Goal: Task Accomplishment & Management: Use online tool/utility

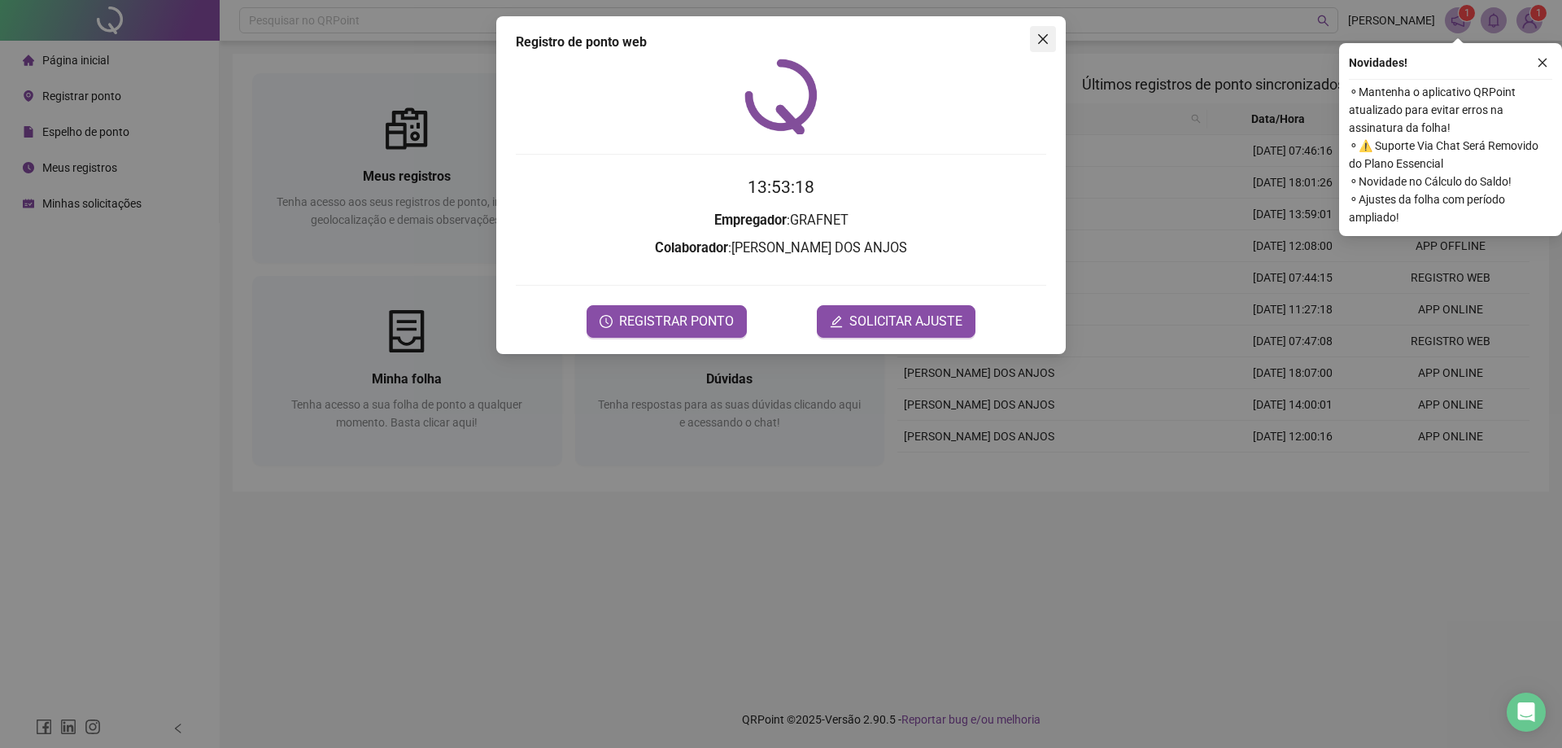
click at [1042, 39] on icon "close" at bounding box center [1043, 39] width 10 height 10
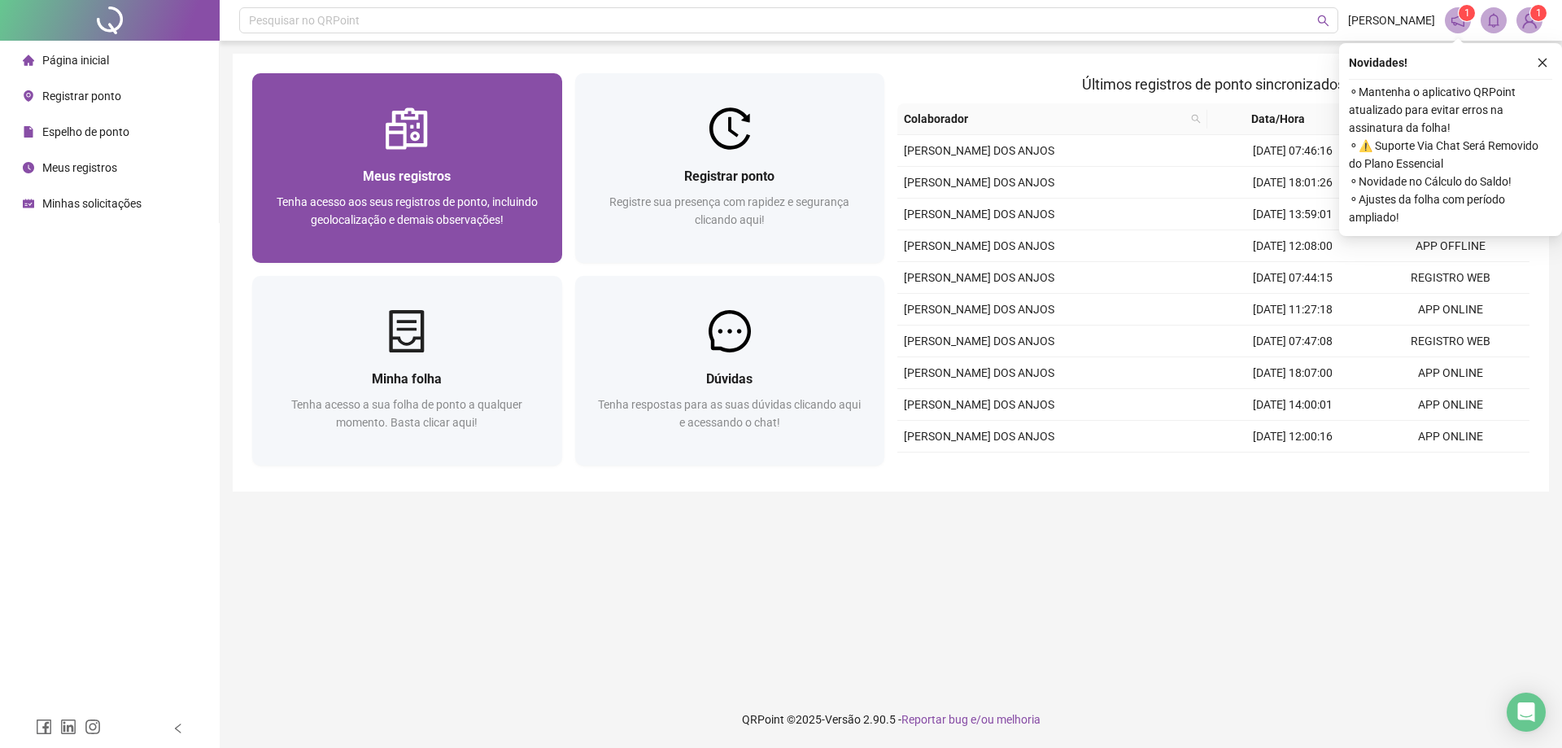
click at [491, 168] on div "Meus registros" at bounding box center [407, 176] width 271 height 20
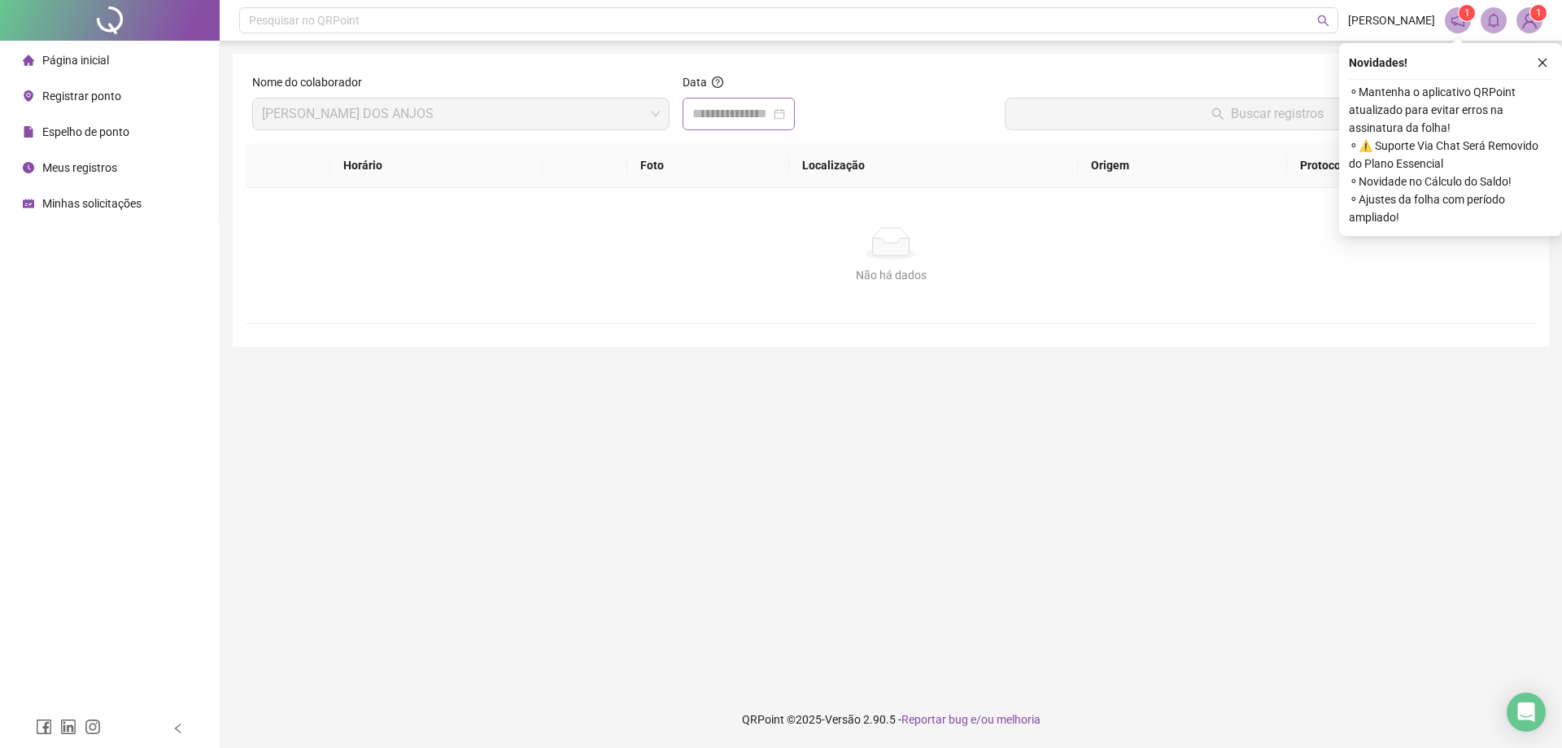
click at [785, 121] on div at bounding box center [738, 114] width 93 height 20
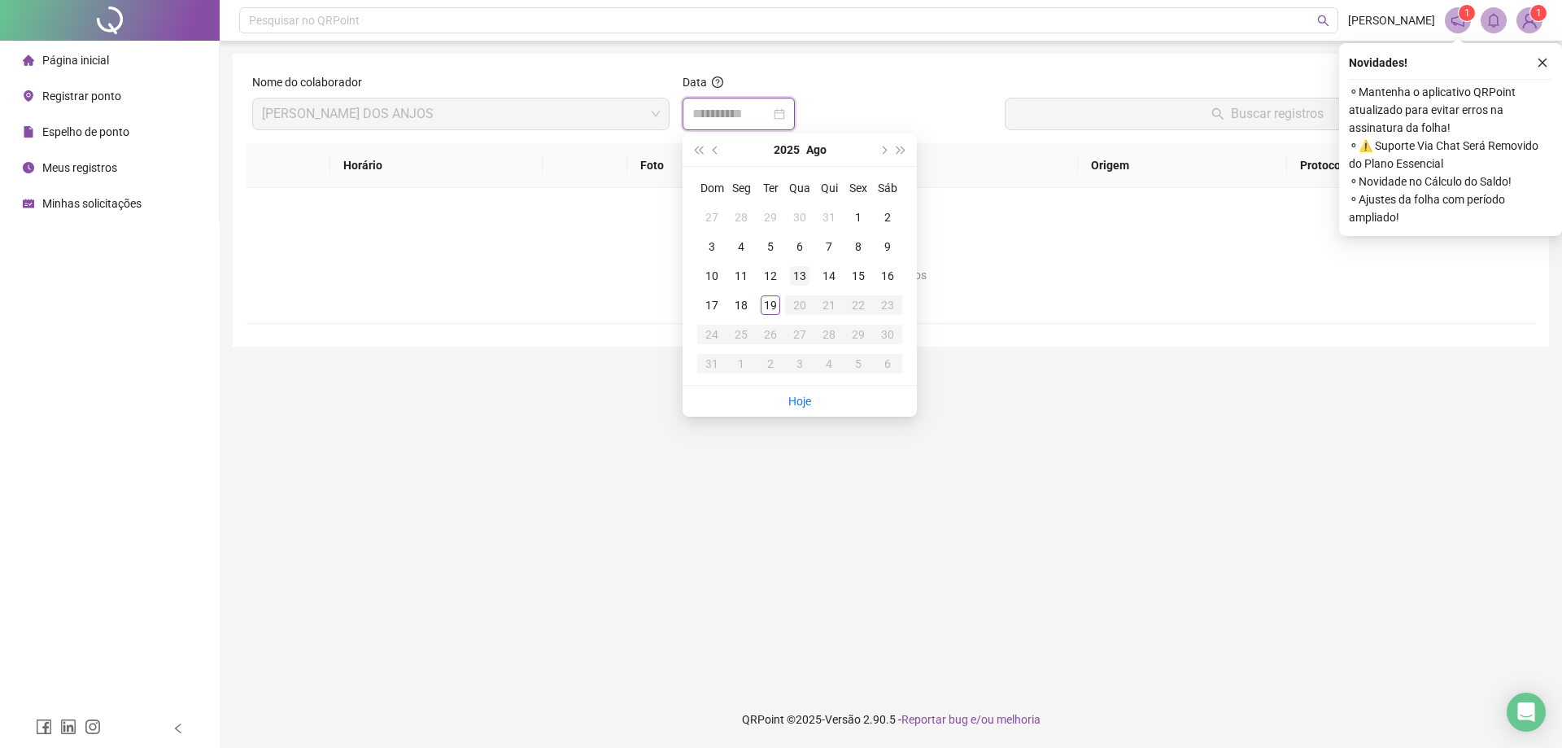
type input "**********"
drag, startPoint x: 771, startPoint y: 307, endPoint x: 1000, endPoint y: 226, distance: 242.6
click at [771, 306] on div "19" at bounding box center [771, 305] width 20 height 20
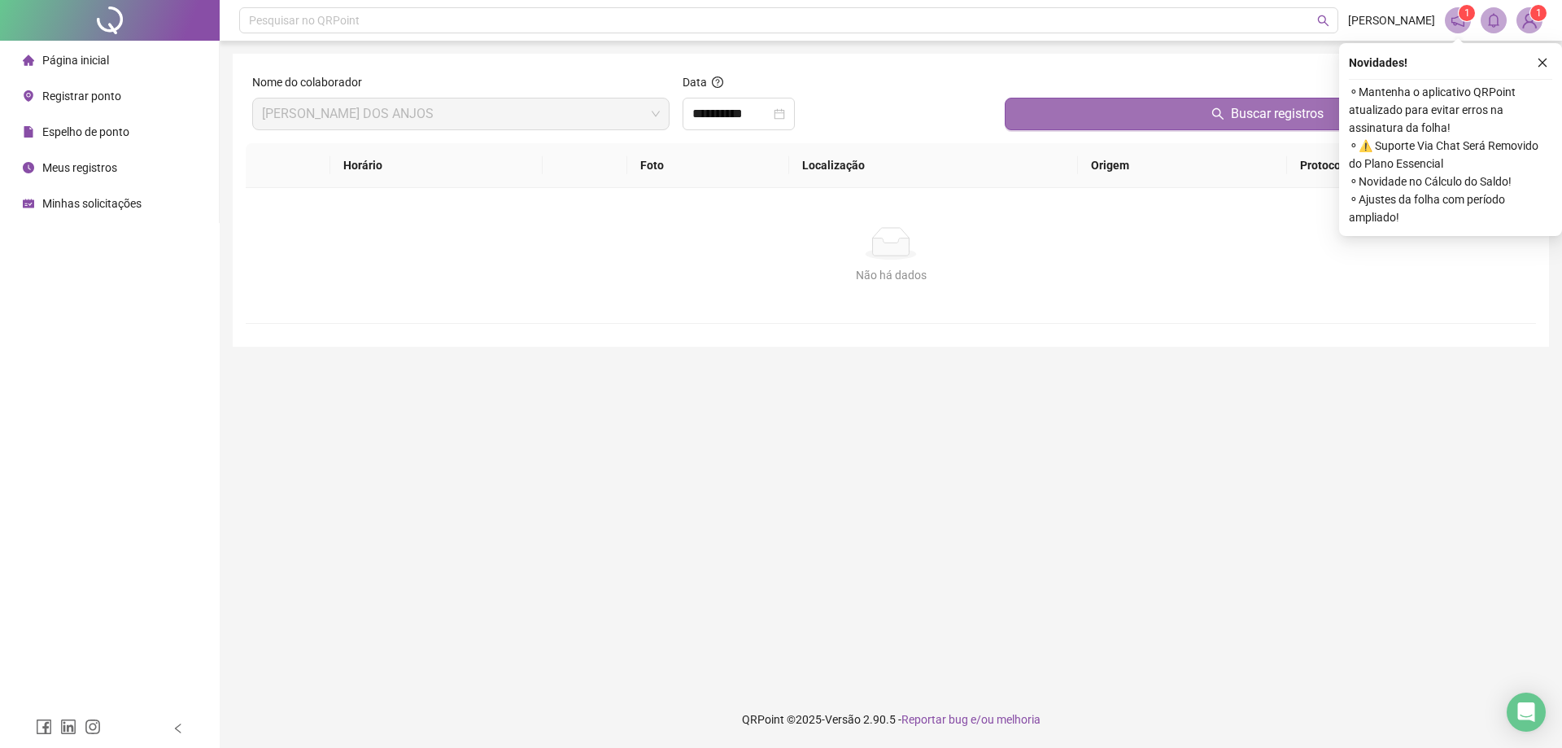
click at [1274, 110] on span "Buscar registros" at bounding box center [1277, 114] width 93 height 20
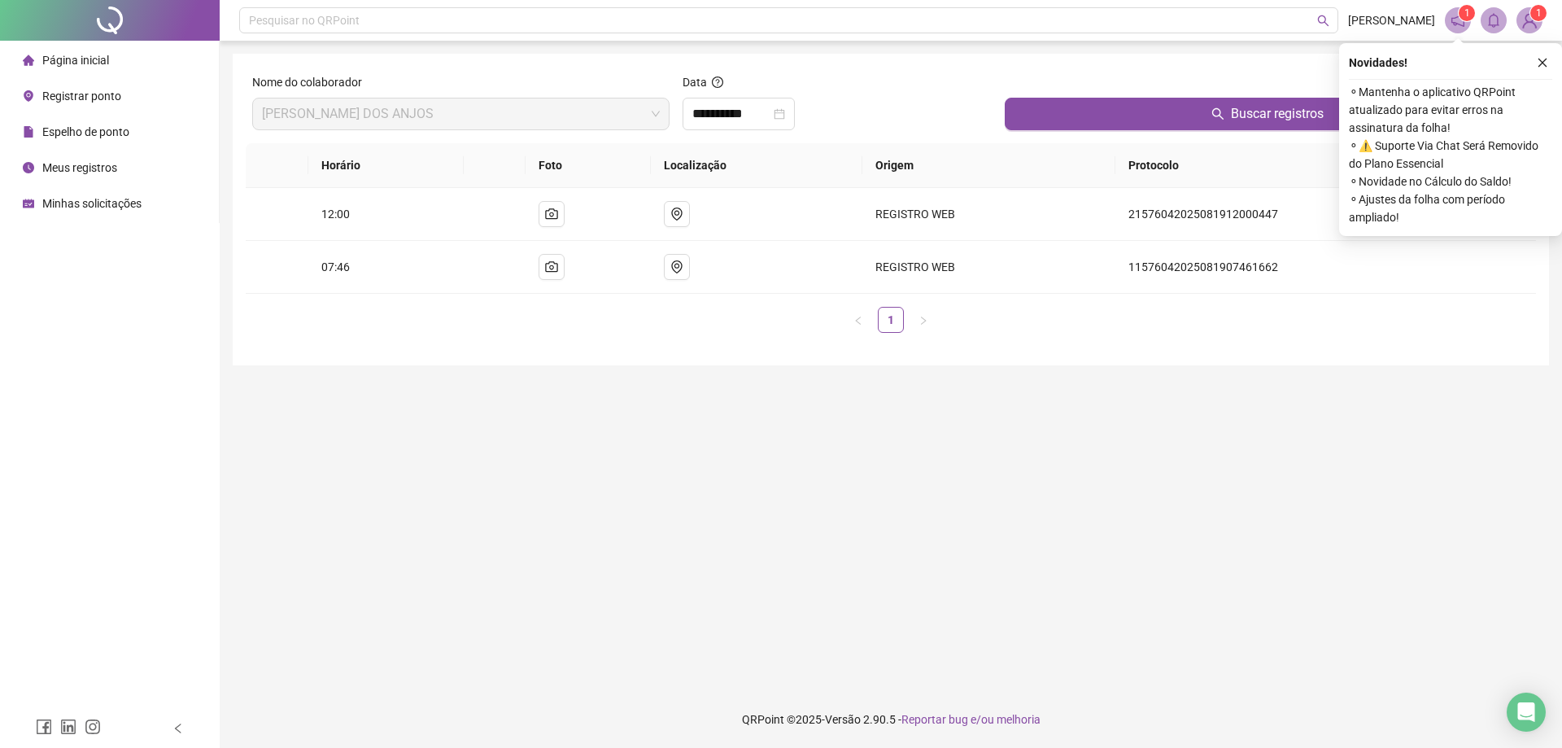
click at [58, 110] on div "Registrar ponto" at bounding box center [72, 96] width 98 height 33
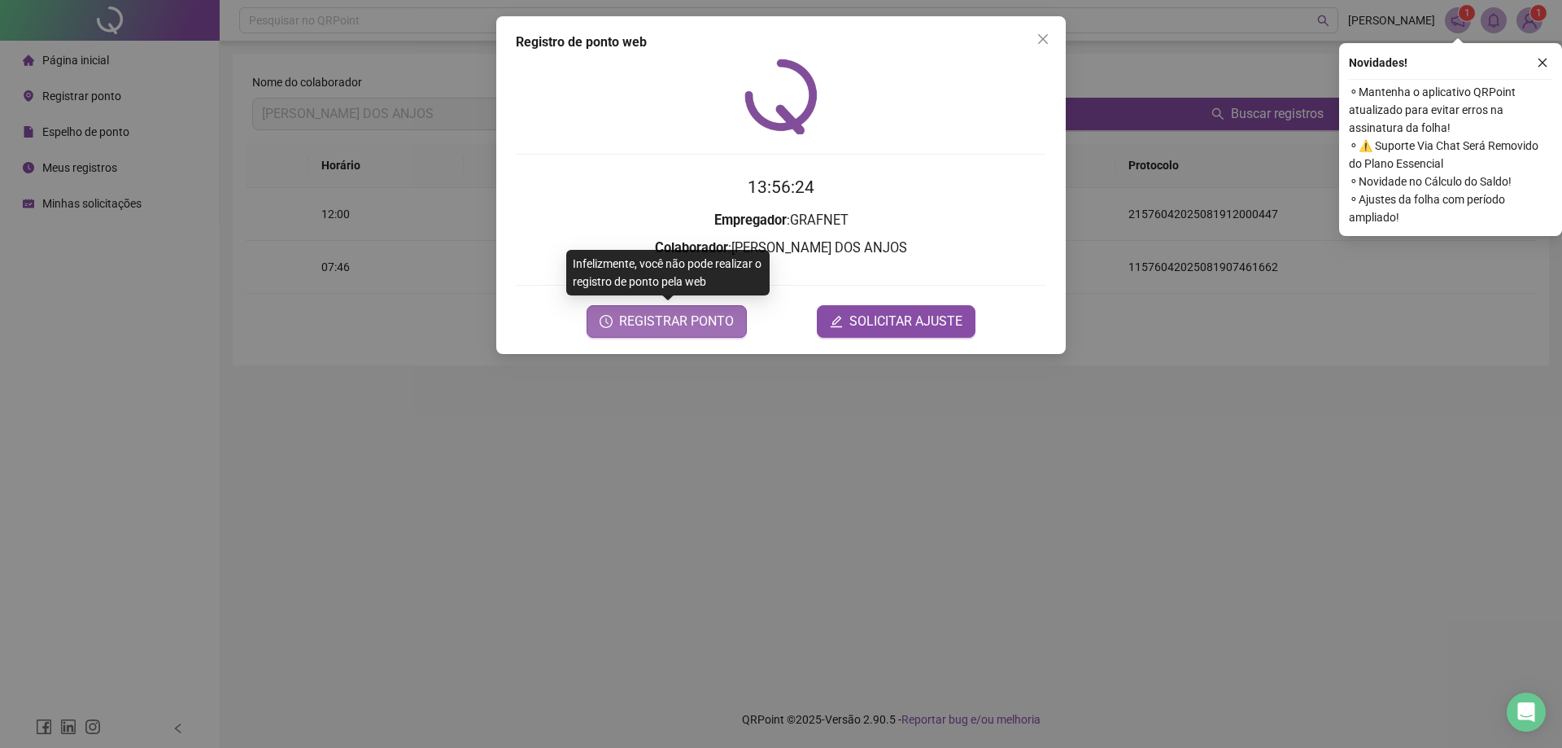
click at [682, 331] on button "REGISTRAR PONTO" at bounding box center [667, 321] width 160 height 33
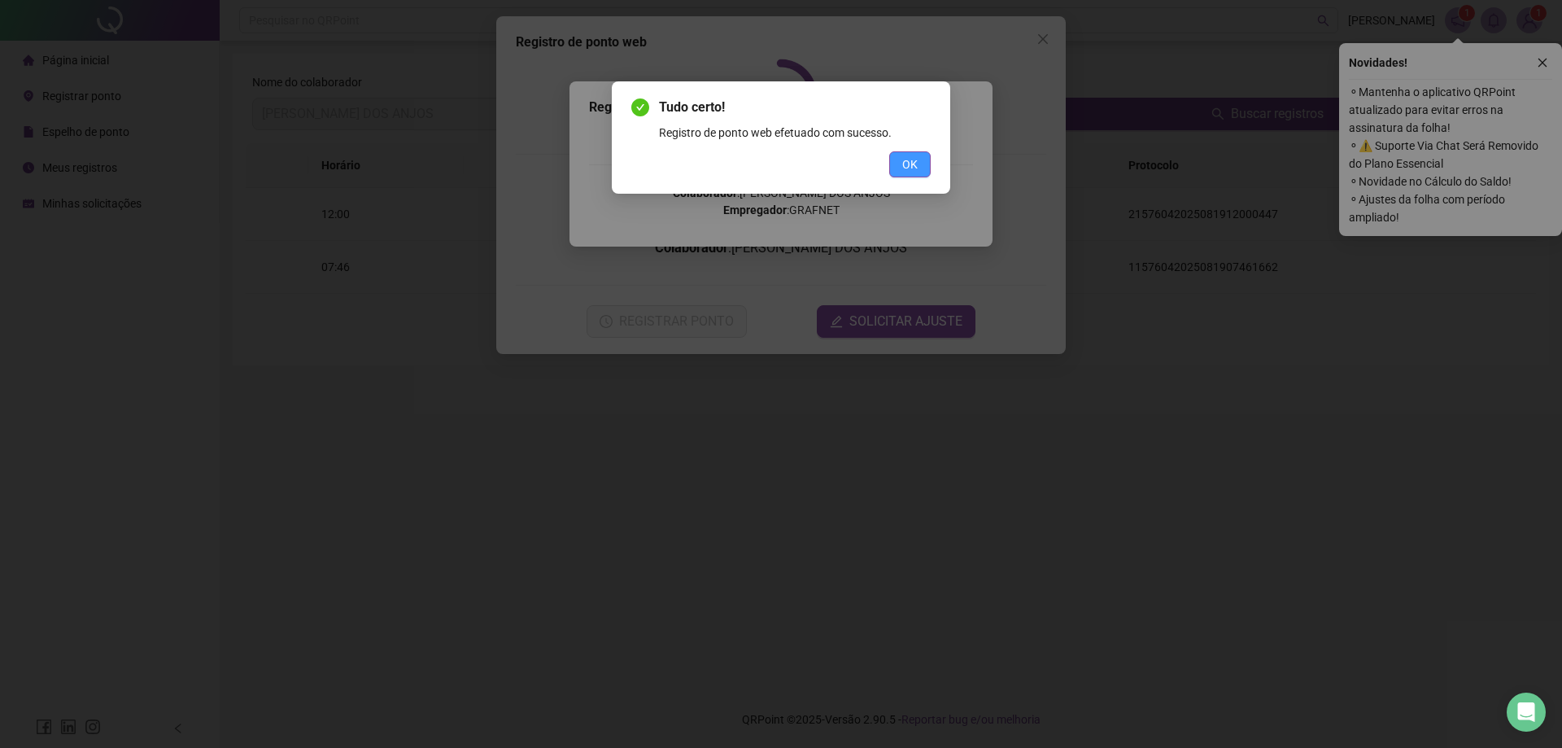
click at [921, 171] on button "OK" at bounding box center [909, 164] width 41 height 26
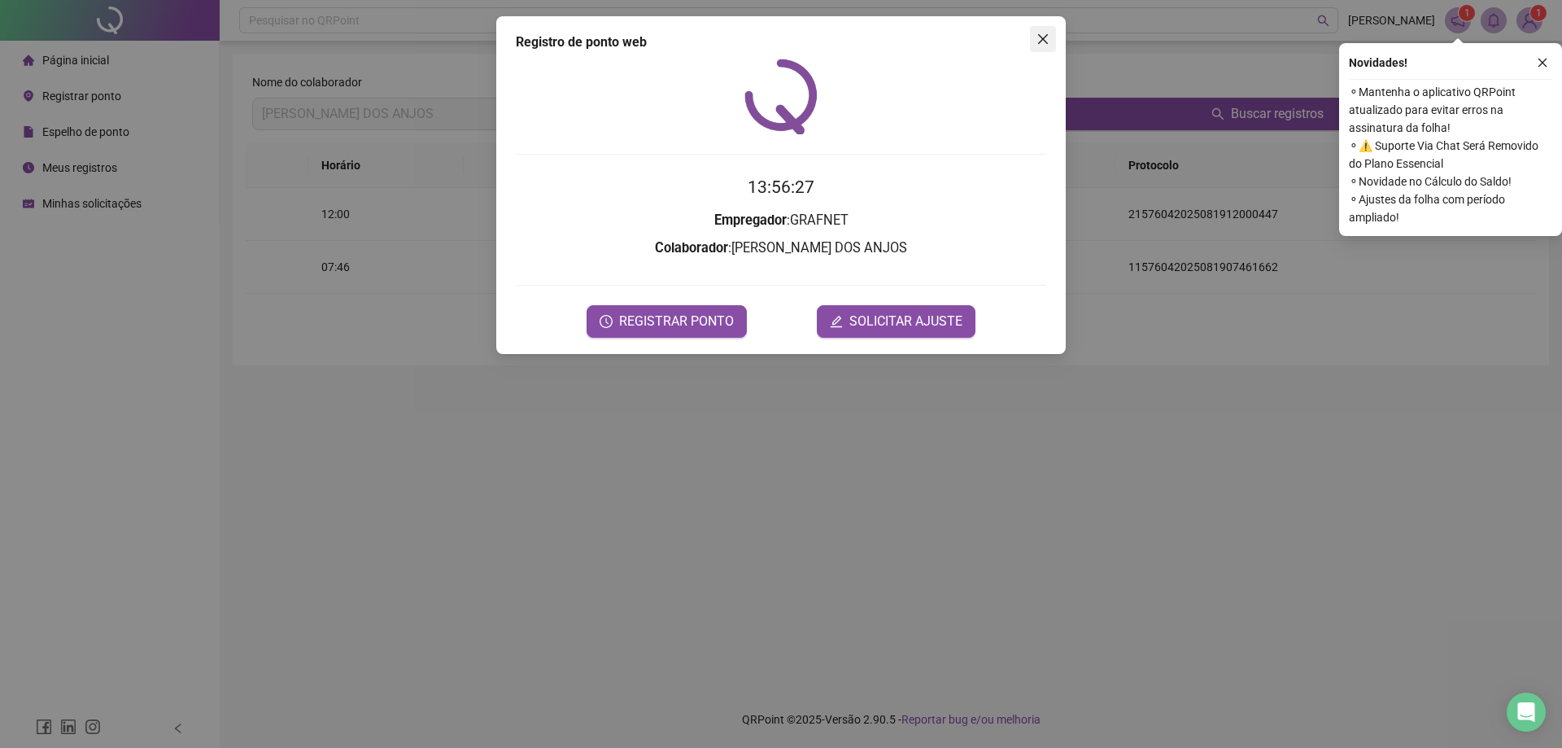
click at [1040, 37] on icon "close" at bounding box center [1043, 39] width 10 height 10
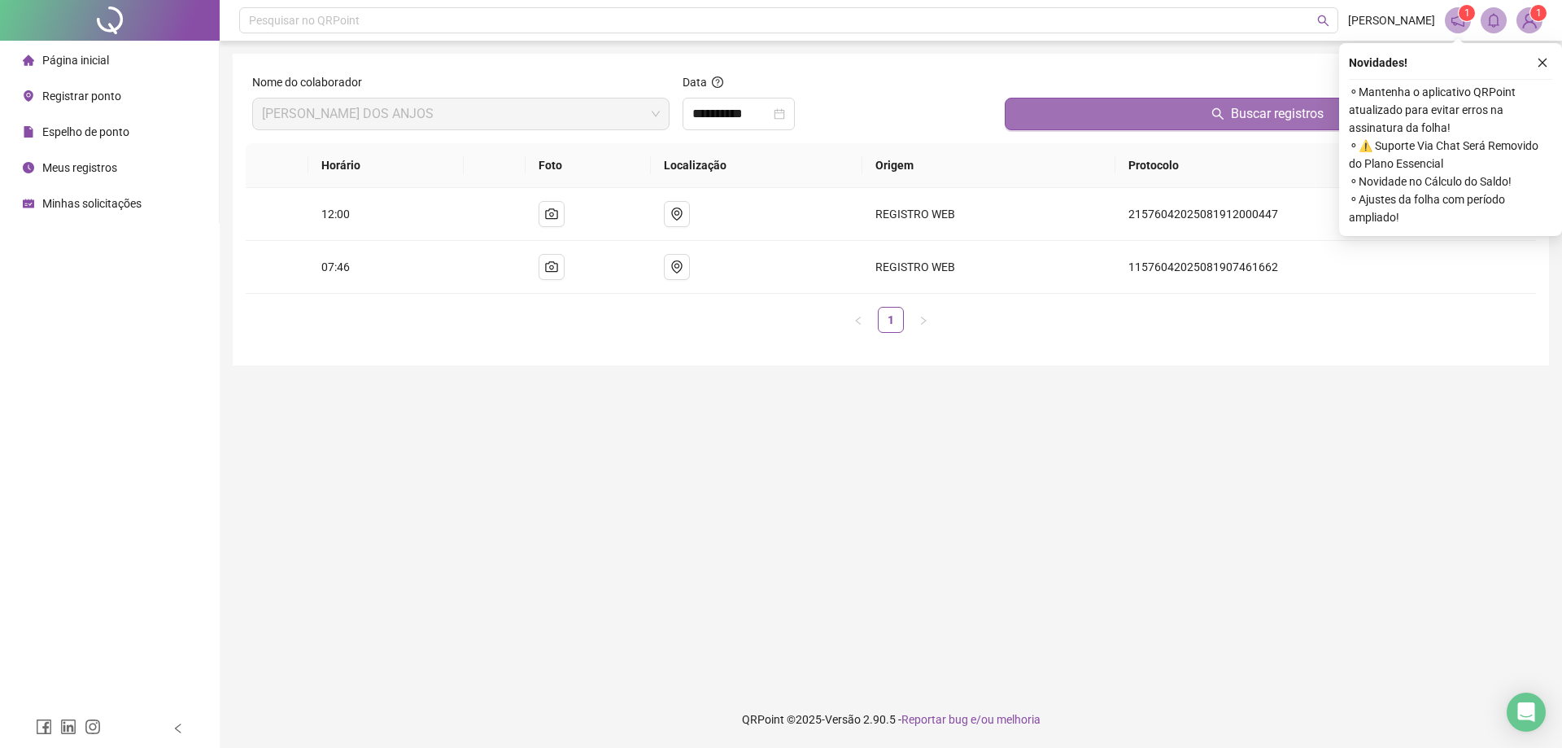
click at [1230, 119] on button "Buscar registros" at bounding box center [1267, 114] width 525 height 33
click at [785, 118] on icon "close-circle" at bounding box center [779, 113] width 11 height 11
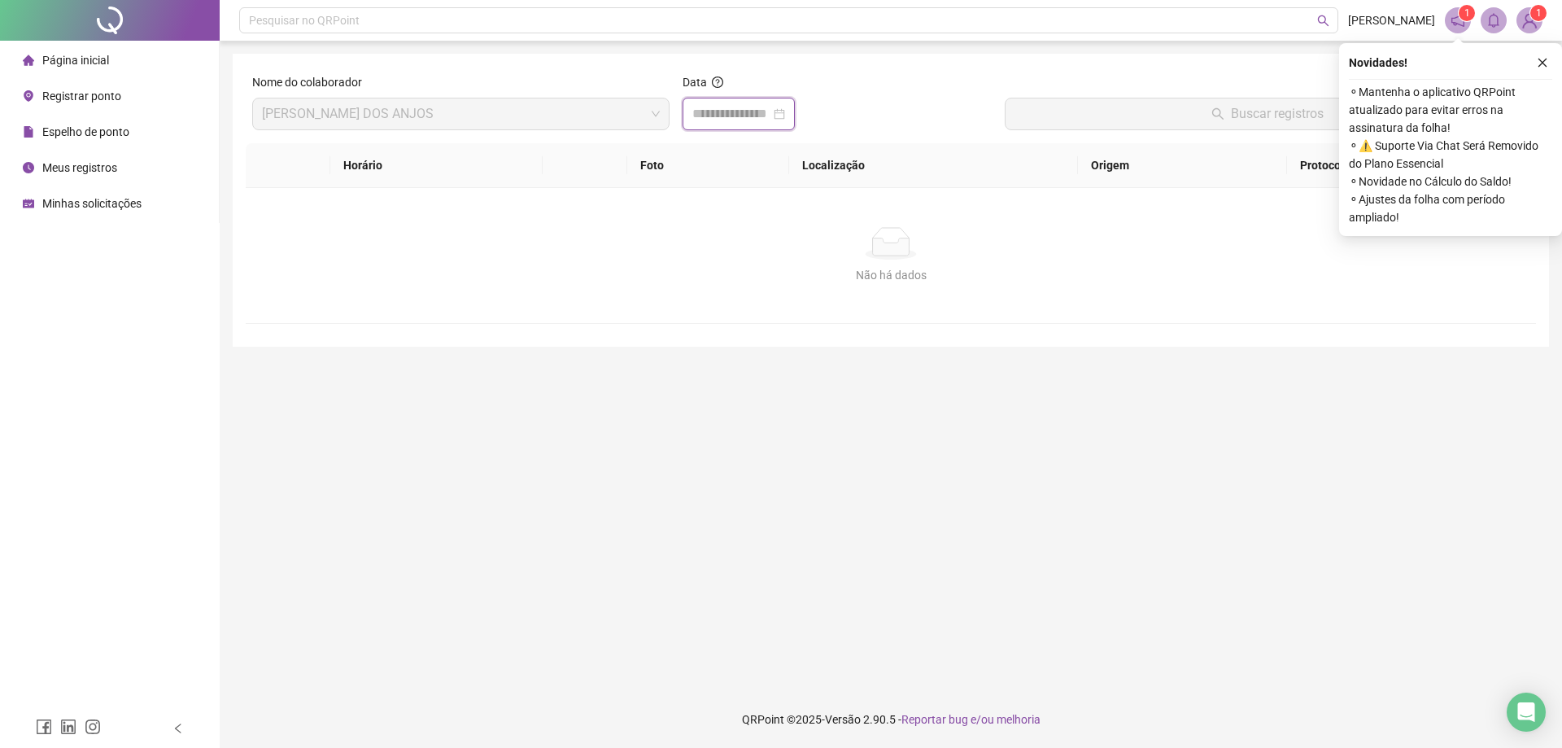
click at [714, 111] on input at bounding box center [731, 114] width 78 height 20
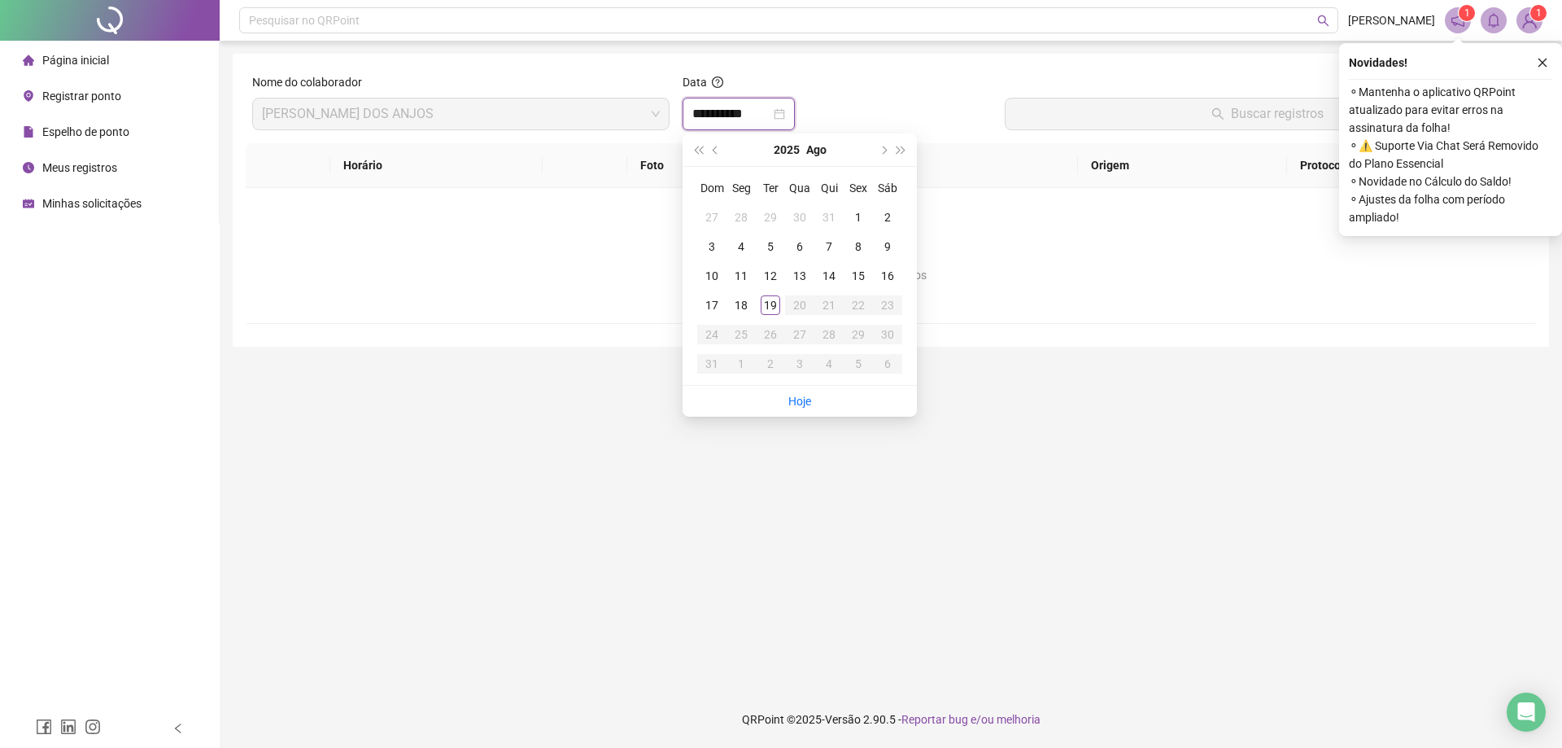
type input "**********"
click at [774, 314] on div "19" at bounding box center [771, 305] width 20 height 20
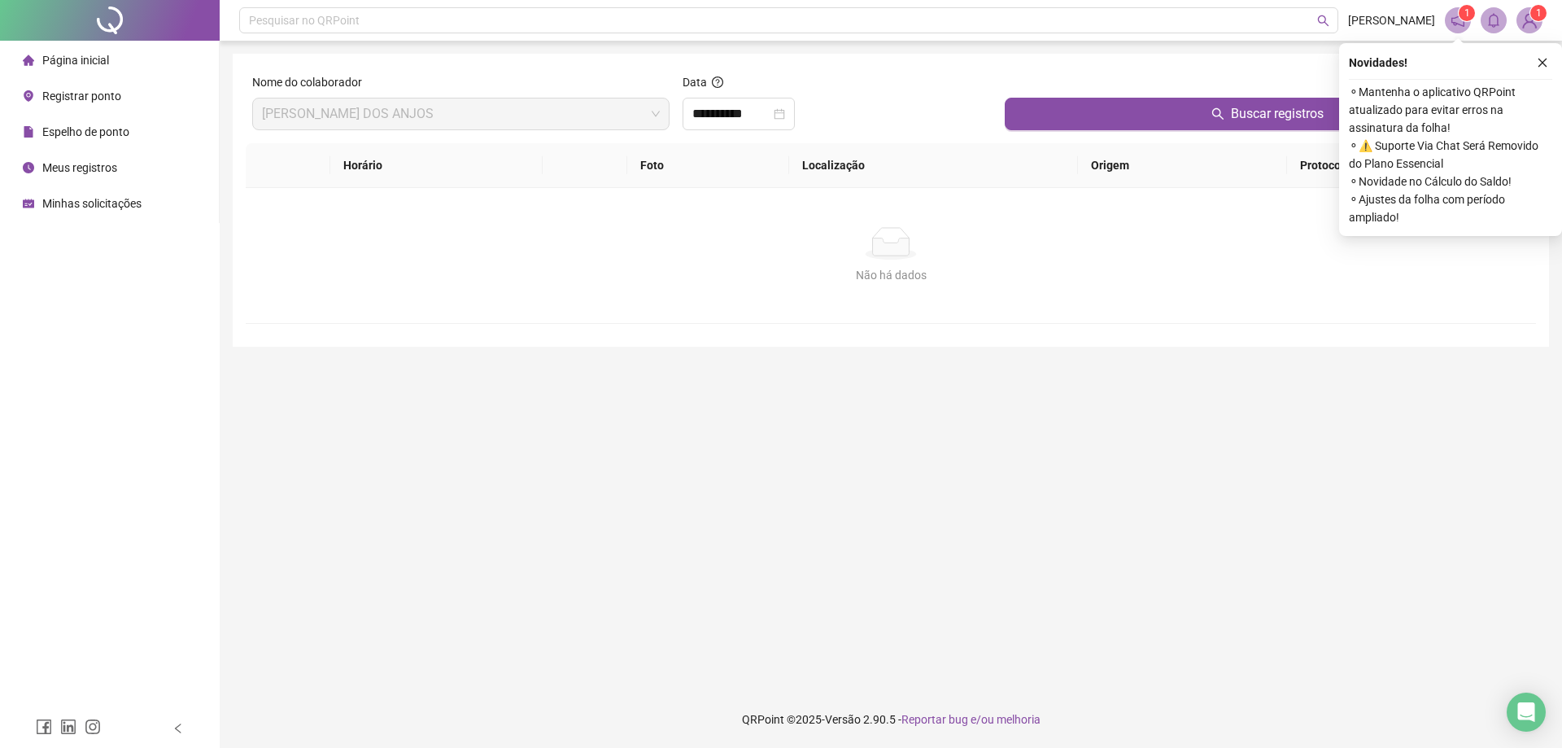
click at [1168, 131] on div "Buscar registros" at bounding box center [1267, 108] width 538 height 70
click at [1177, 113] on button "Buscar registros" at bounding box center [1267, 114] width 525 height 33
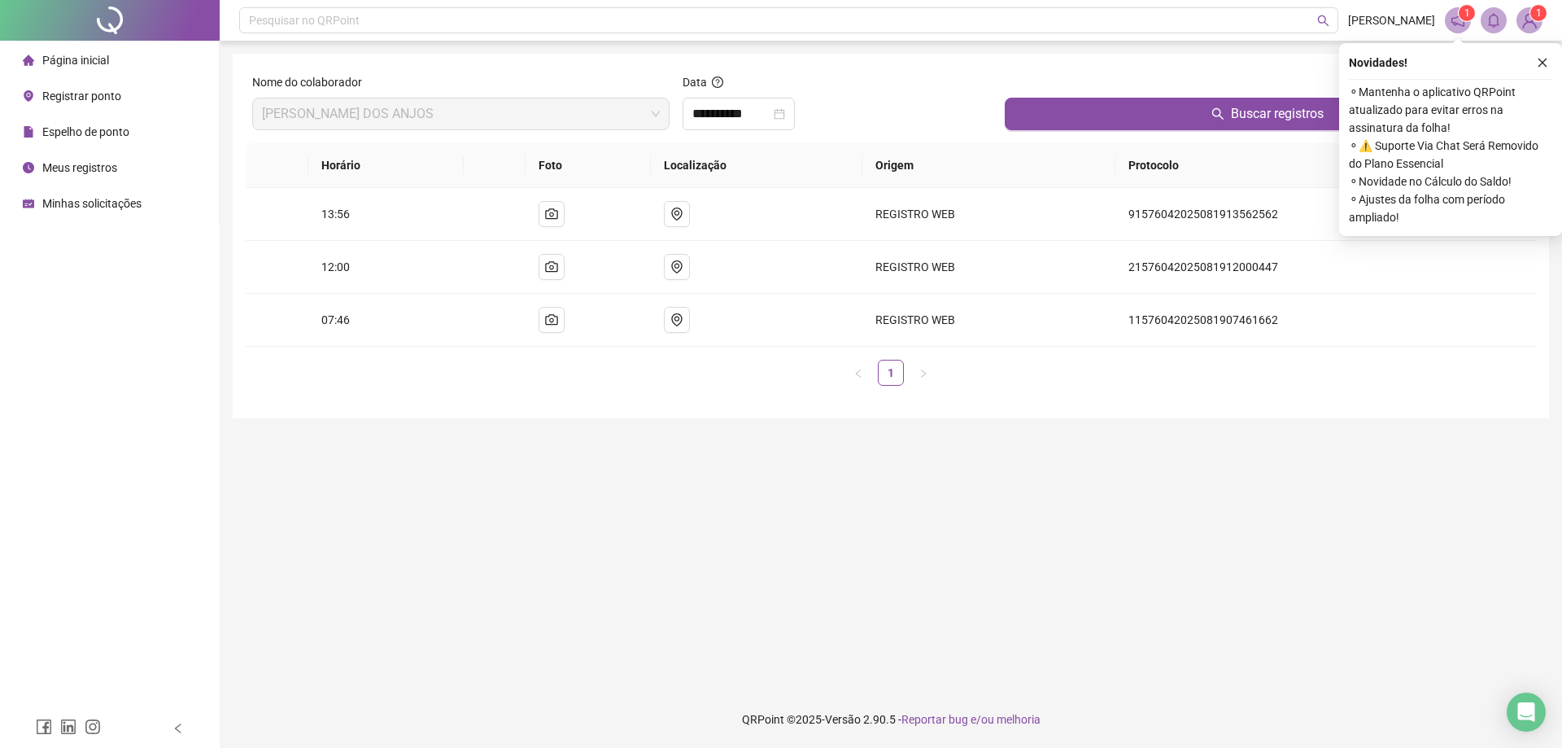
click at [1100, 687] on div "**********" at bounding box center [891, 374] width 1342 height 748
click at [1545, 68] on icon "close" at bounding box center [1542, 62] width 11 height 11
